Goal: Transaction & Acquisition: Purchase product/service

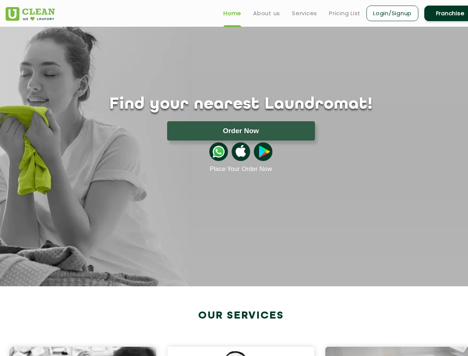
click at [241, 131] on button "Order Now" at bounding box center [241, 130] width 148 height 19
click at [219, 152] on app-banner "Find your nearest Laundromat! Please select the location Order Now Place Your O…" at bounding box center [234, 156] width 468 height 259
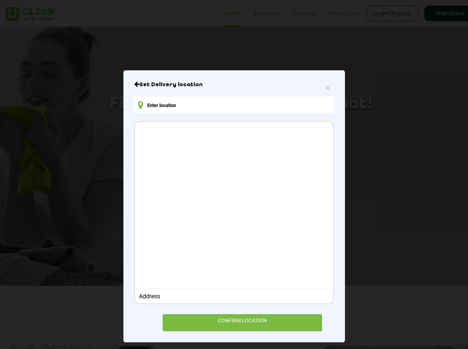
click at [241, 152] on div at bounding box center [234, 204] width 198 height 165
click at [263, 152] on div at bounding box center [234, 204] width 198 height 165
click at [237, 349] on div "× Set Delivery location Address CONFIRM LOCATION" at bounding box center [234, 174] width 468 height 349
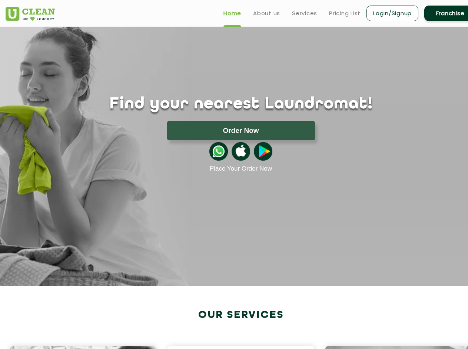
click at [237, 349] on div "× Set Delivery location Address CONFIRM LOCATION" at bounding box center [234, 174] width 468 height 349
